Goal: Information Seeking & Learning: Learn about a topic

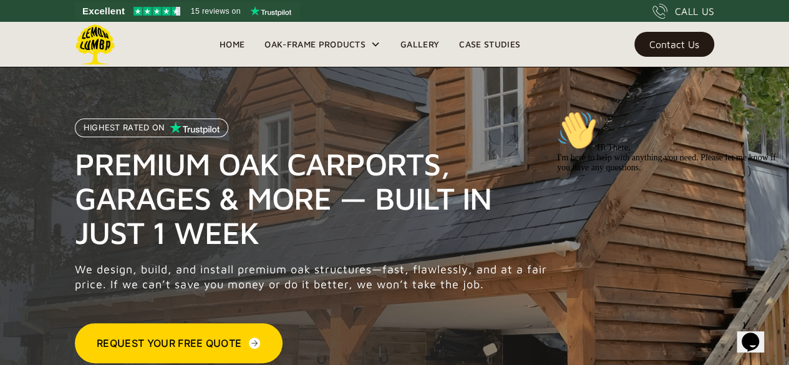
click at [687, 41] on div "Contact Us" at bounding box center [674, 44] width 50 height 9
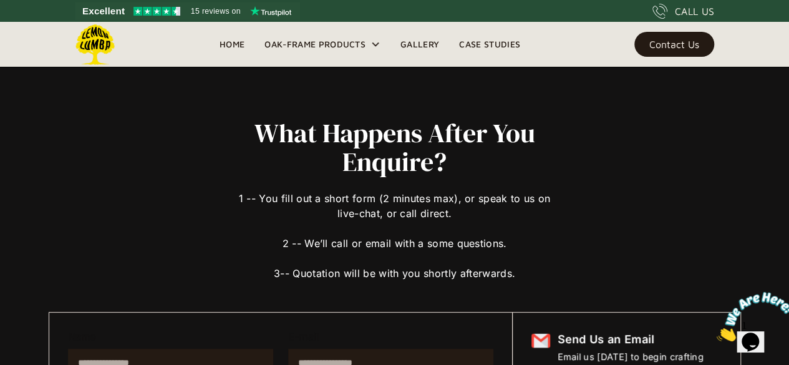
click at [411, 44] on link "Gallery" at bounding box center [419, 44] width 59 height 19
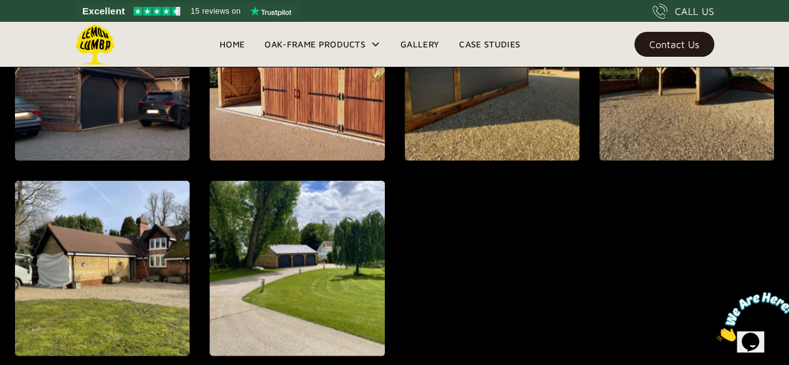
scroll to position [1253, 0]
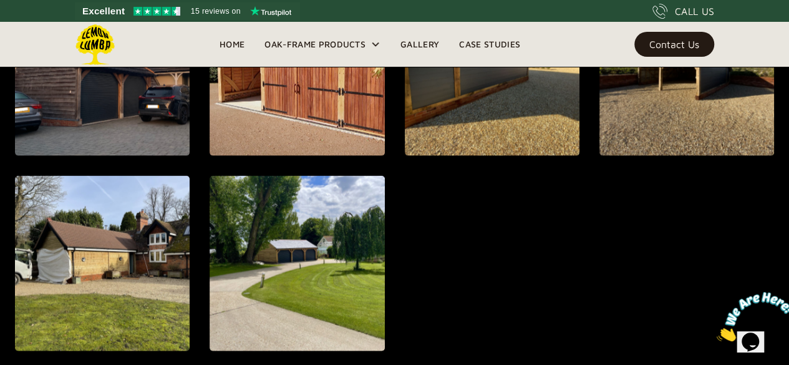
click at [489, 45] on link "Case Studies" at bounding box center [489, 44] width 81 height 19
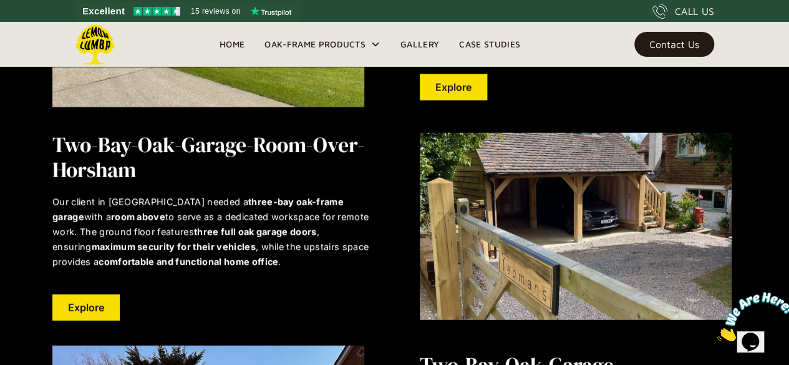
scroll to position [1542, 0]
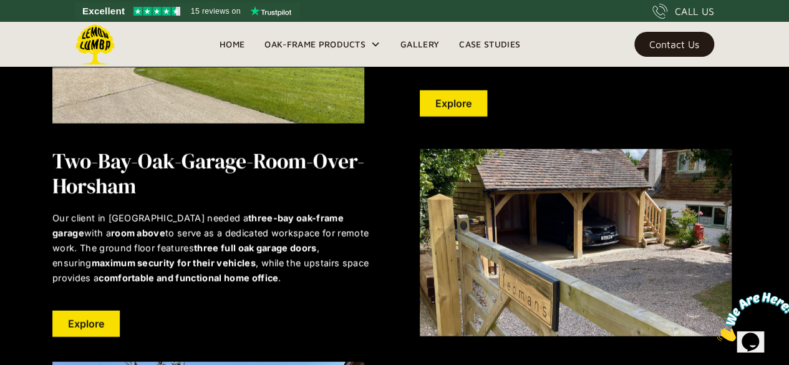
click at [571, 223] on img at bounding box center [576, 242] width 312 height 187
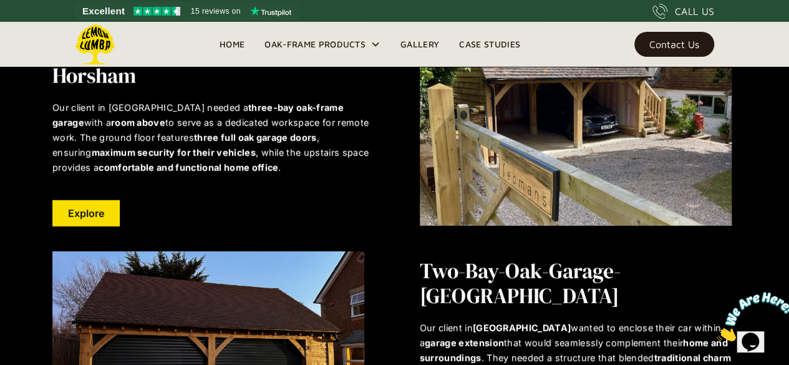
scroll to position [1630, 0]
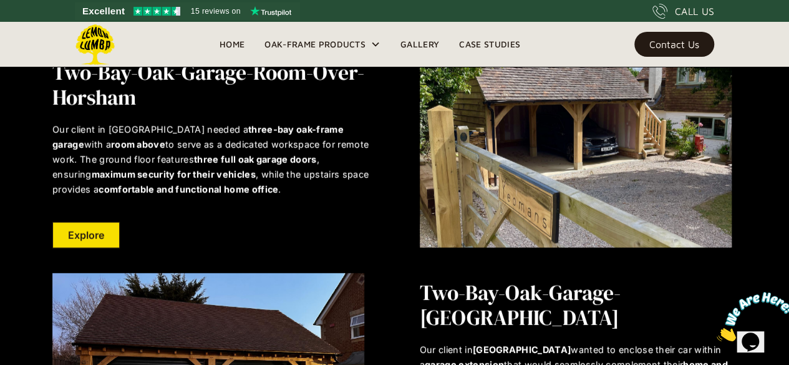
click at [97, 238] on link "Explore" at bounding box center [85, 235] width 67 height 26
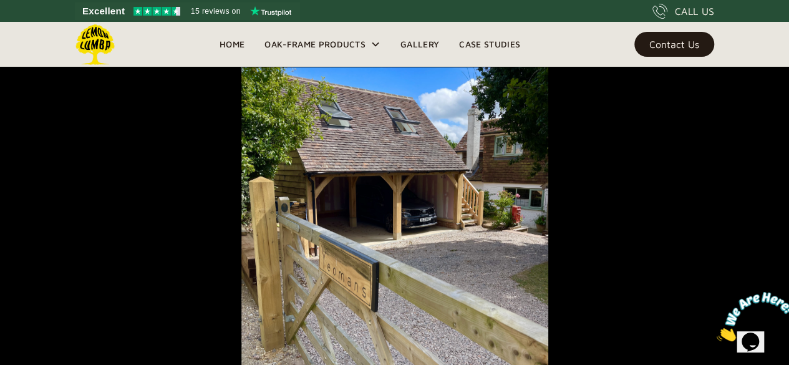
scroll to position [288, 0]
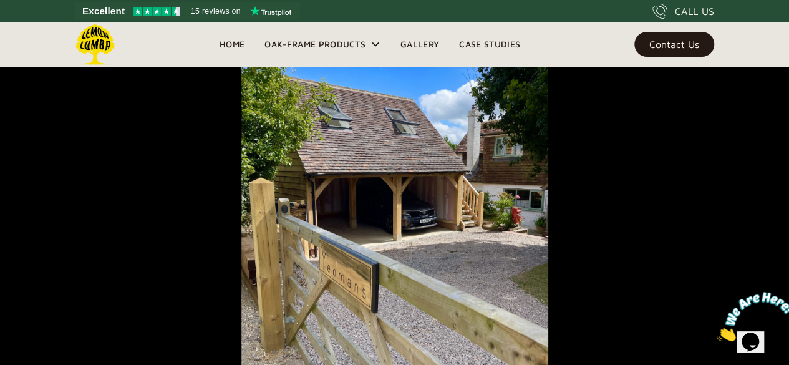
click at [453, 241] on img at bounding box center [394, 225] width 307 height 409
click at [423, 44] on link "Gallery" at bounding box center [419, 44] width 59 height 19
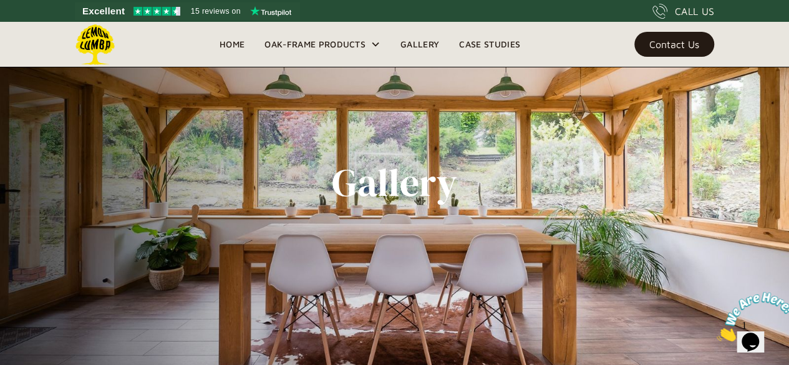
click at [624, 238] on div "Gallery" at bounding box center [394, 182] width 759 height 365
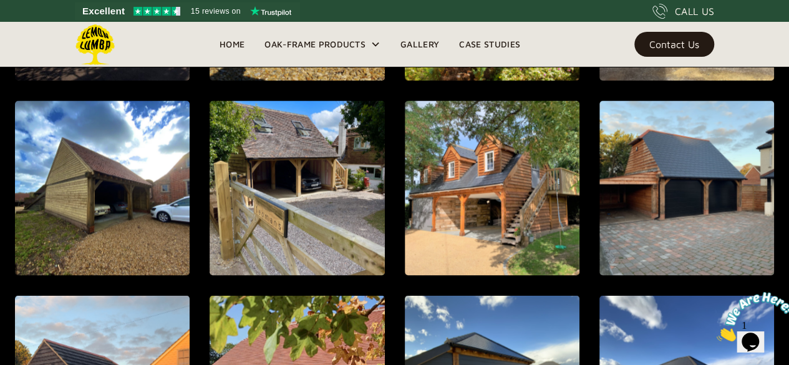
scroll to position [925, 0]
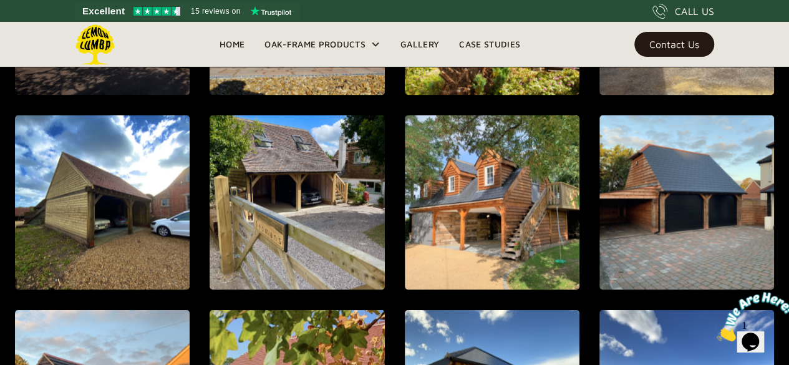
click at [486, 44] on link "Case Studies" at bounding box center [489, 44] width 81 height 19
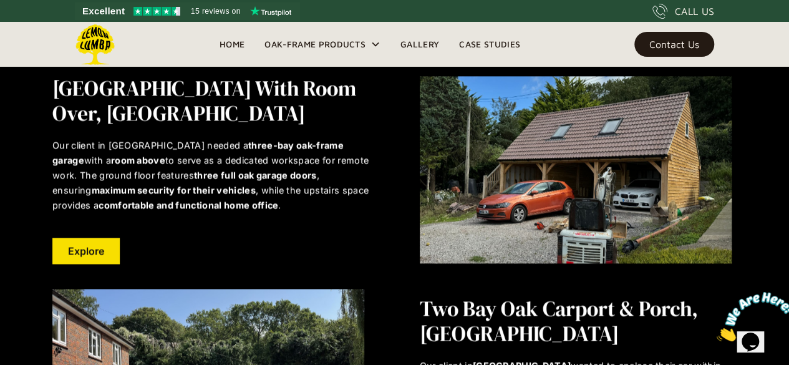
scroll to position [758, 0]
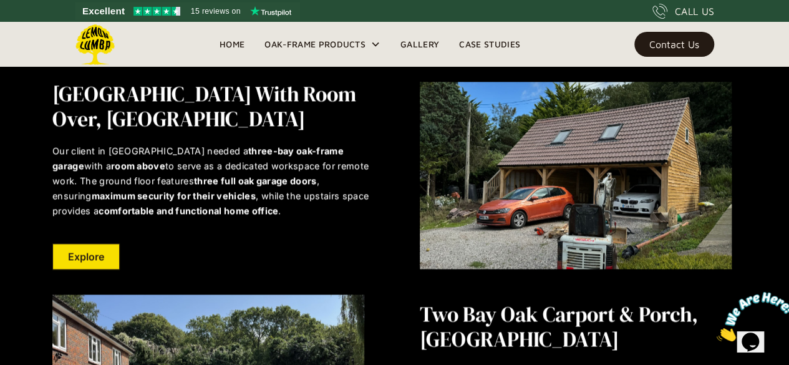
click at [105, 253] on link "Explore" at bounding box center [85, 256] width 67 height 26
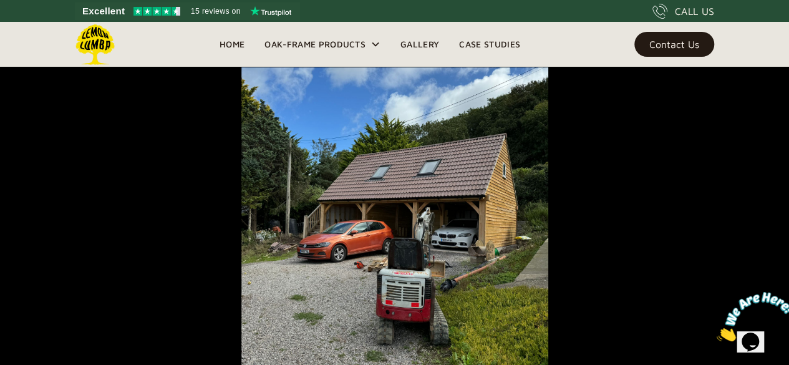
scroll to position [269, 0]
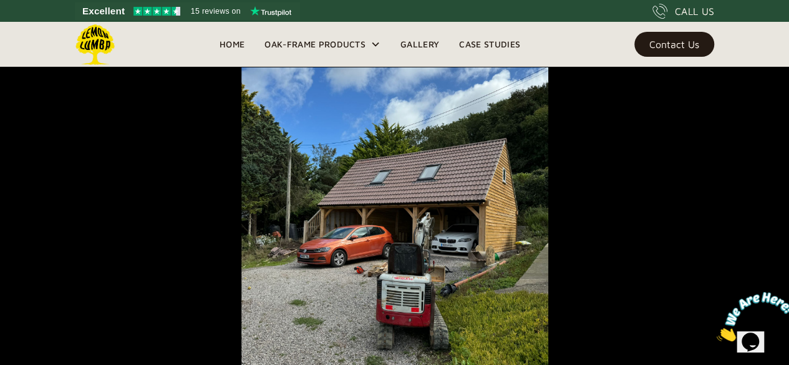
click at [443, 194] on img at bounding box center [394, 215] width 307 height 409
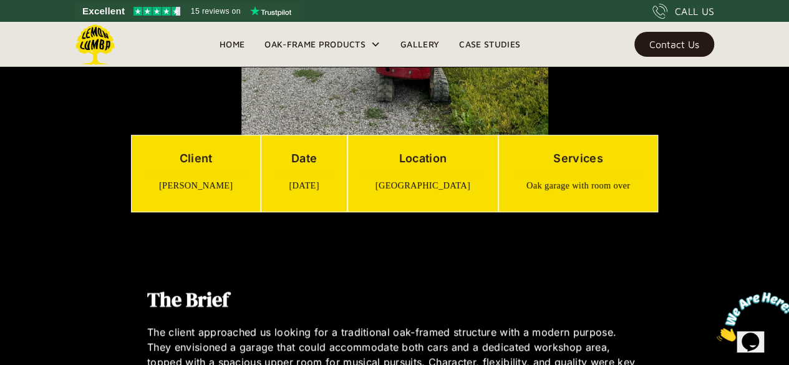
scroll to position [512, 0]
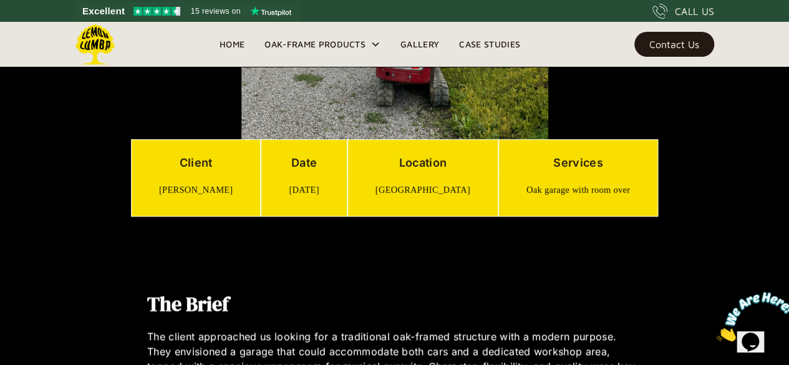
click at [585, 167] on div "Services Oak garage with room over" at bounding box center [578, 177] width 160 height 77
click at [427, 210] on div "Location Glastonbury" at bounding box center [422, 177] width 151 height 77
